Goal: Check status

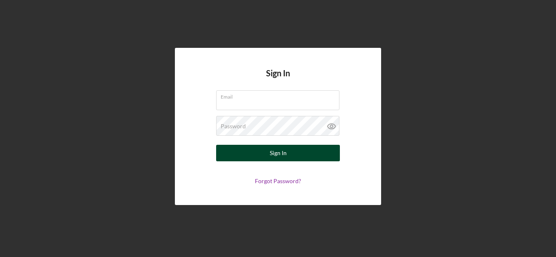
type input "[EMAIL_ADDRESS][DOMAIN_NAME]"
click at [287, 148] on button "Sign In" at bounding box center [278, 153] width 124 height 16
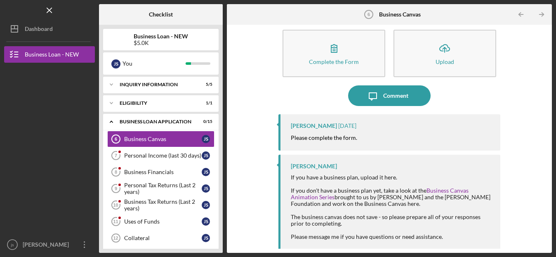
scroll to position [14, 0]
